Goal: Find specific page/section: Find specific page/section

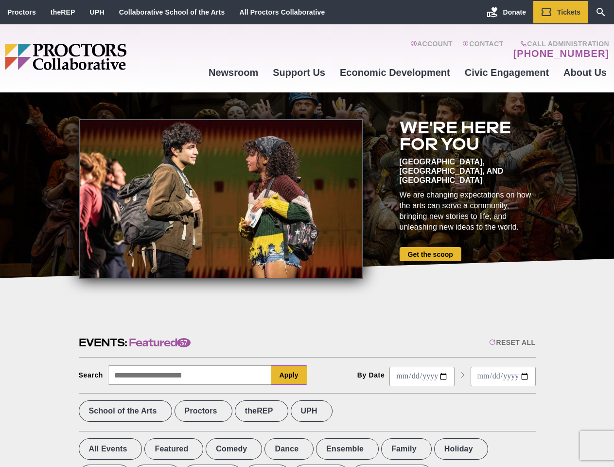
click at [307, 233] on div at bounding box center [221, 199] width 284 height 160
click at [511, 342] on div "Reset All" at bounding box center [512, 342] width 46 height 8
click at [289, 375] on button "Apply" at bounding box center [289, 374] width 36 height 19
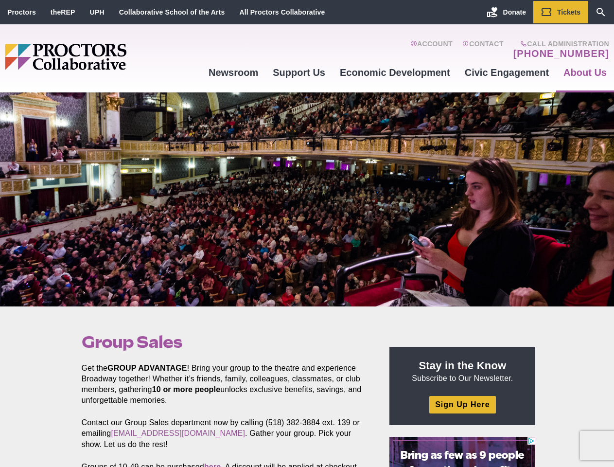
click at [307, 233] on div at bounding box center [307, 199] width 614 height 214
